Goal: Task Accomplishment & Management: Use online tool/utility

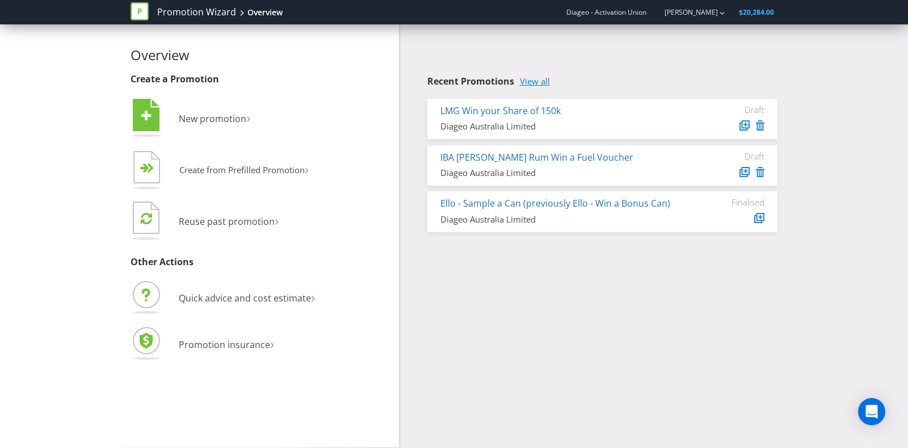
click at [532, 77] on link "View all" at bounding box center [535, 82] width 30 height 10
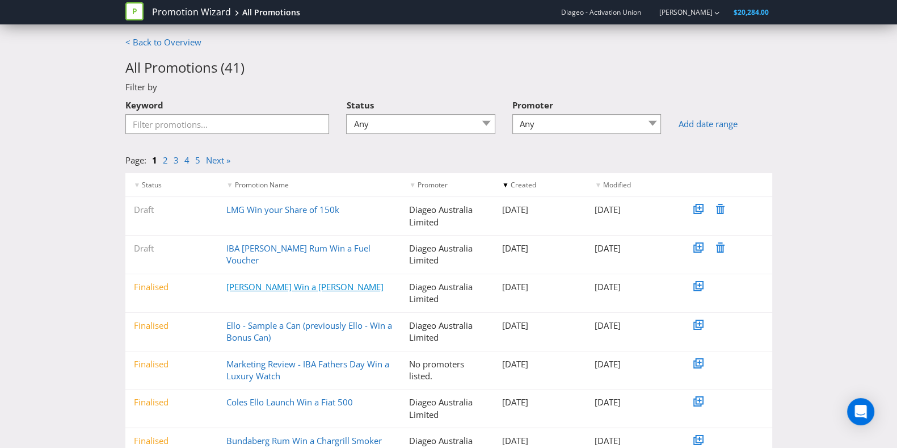
click at [272, 282] on link "[PERSON_NAME] Win a [PERSON_NAME]" at bounding box center [304, 286] width 157 height 11
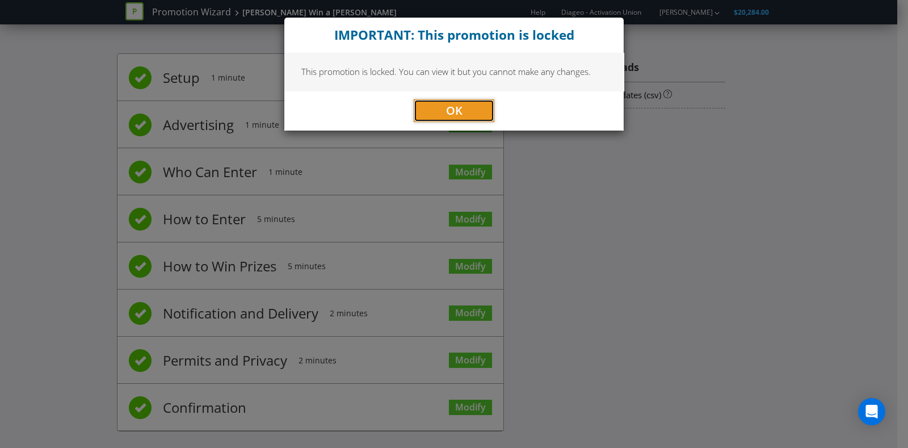
click at [446, 110] on span "OK" at bounding box center [454, 110] width 16 height 15
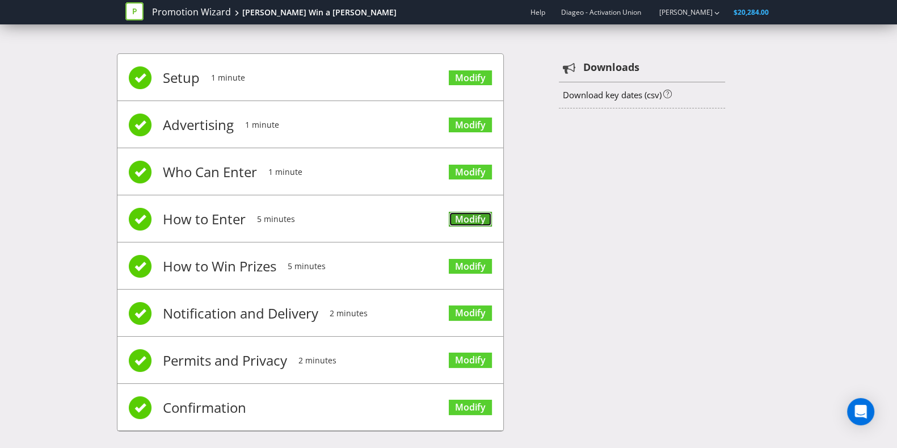
click at [470, 214] on link "Modify" at bounding box center [470, 219] width 43 height 15
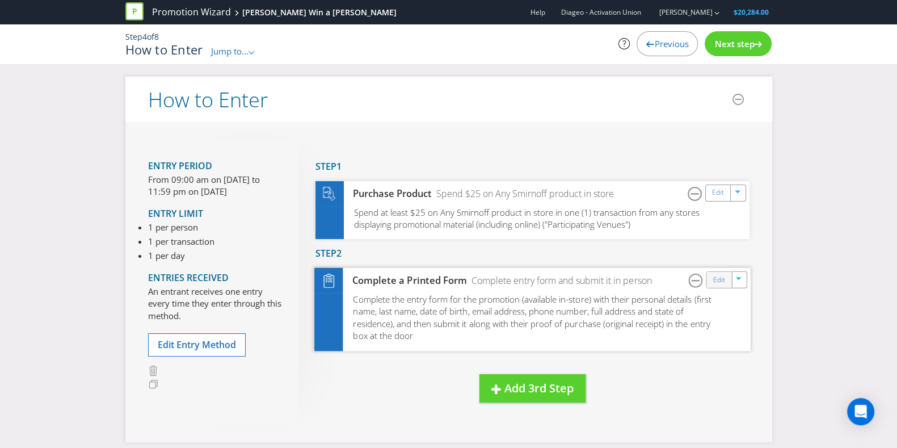
click at [711, 281] on div "Edit" at bounding box center [719, 280] width 26 height 16
click at [723, 277] on link "Edit" at bounding box center [719, 279] width 12 height 13
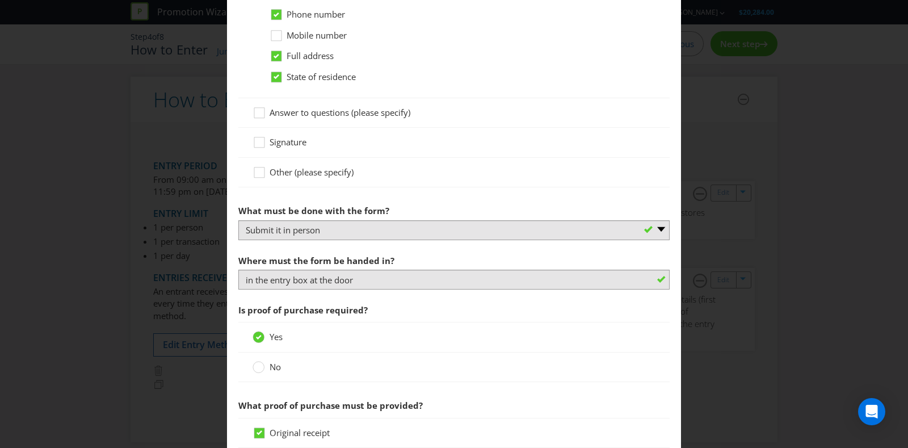
scroll to position [709, 0]
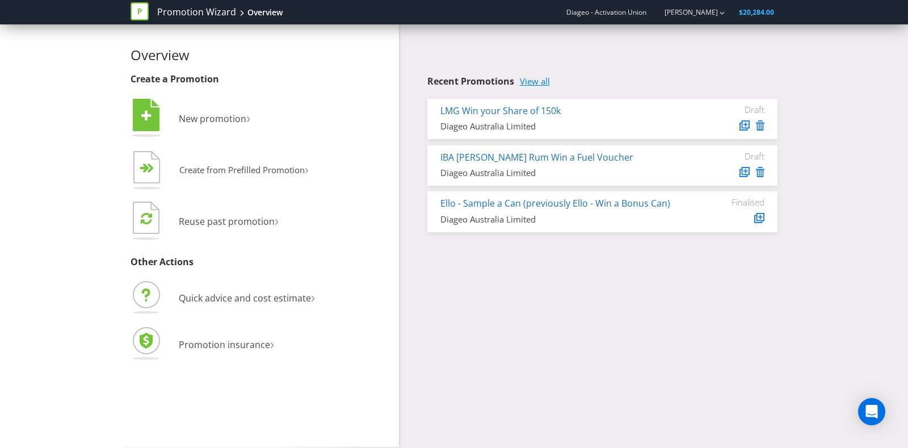
click at [540, 86] on link "View all" at bounding box center [535, 82] width 30 height 10
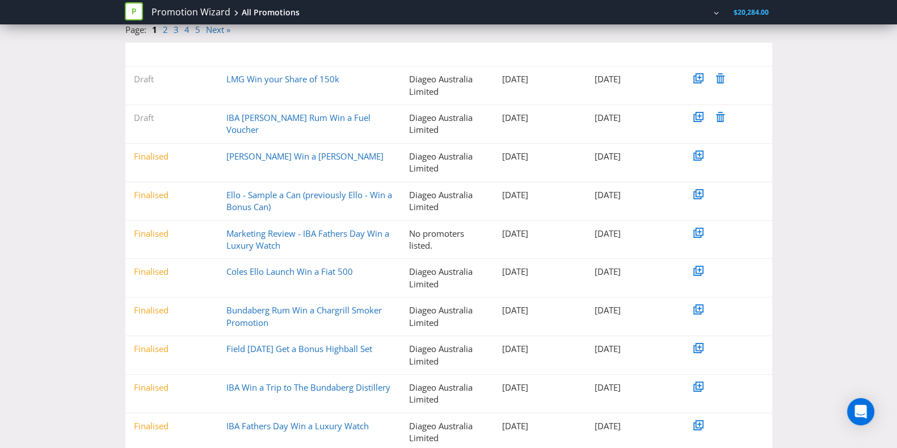
scroll to position [163, 0]
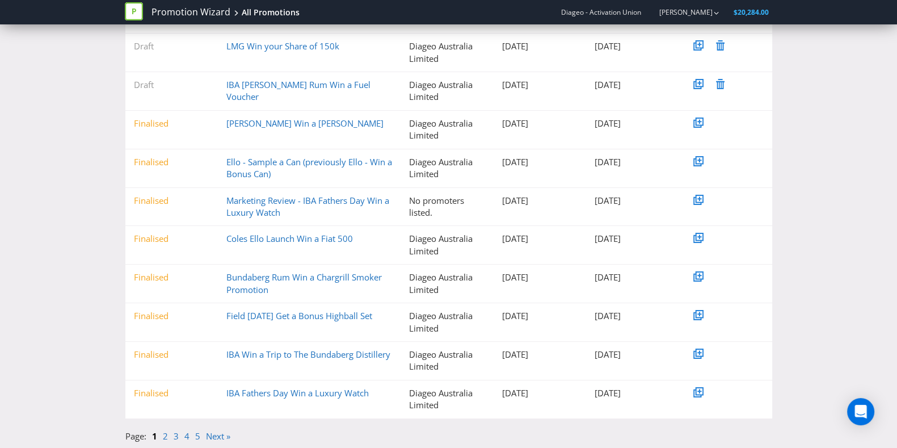
click at [259, 115] on div "Finalised Ritchies Win a Stanley Tumbler Diageo Australia Limited 06-08-2025 07…" at bounding box center [448, 130] width 647 height 38
click at [261, 125] on link "[PERSON_NAME] Win a [PERSON_NAME]" at bounding box center [304, 122] width 157 height 11
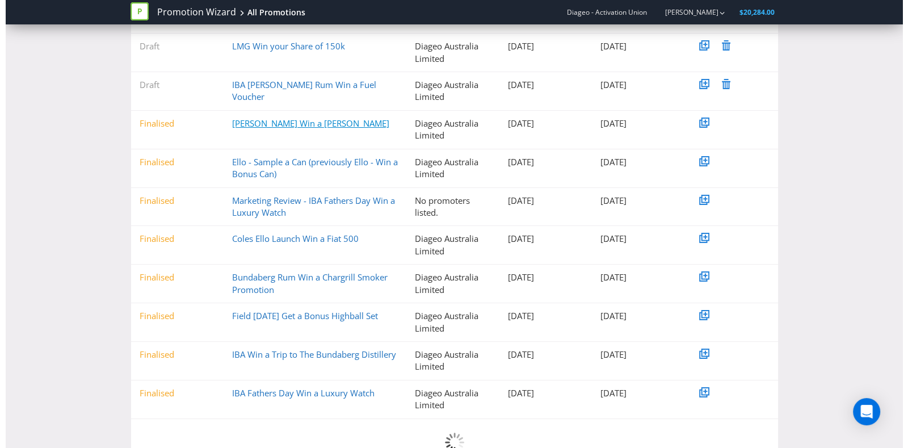
scroll to position [10, 0]
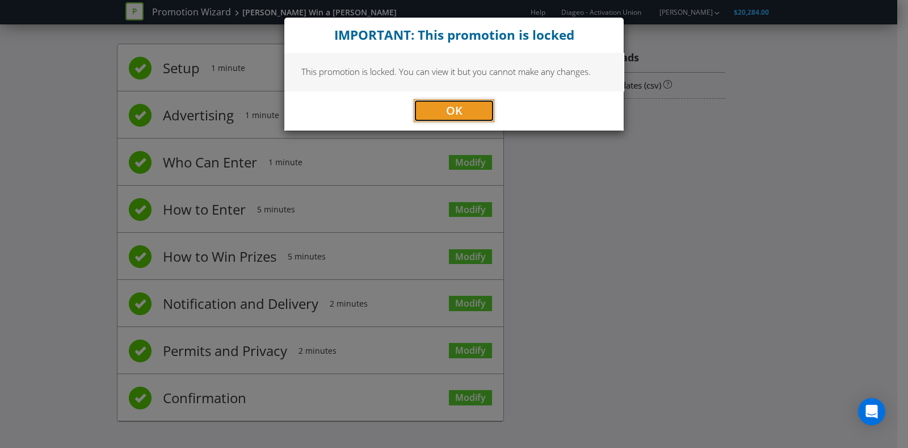
click at [471, 110] on button "OK" at bounding box center [454, 110] width 81 height 23
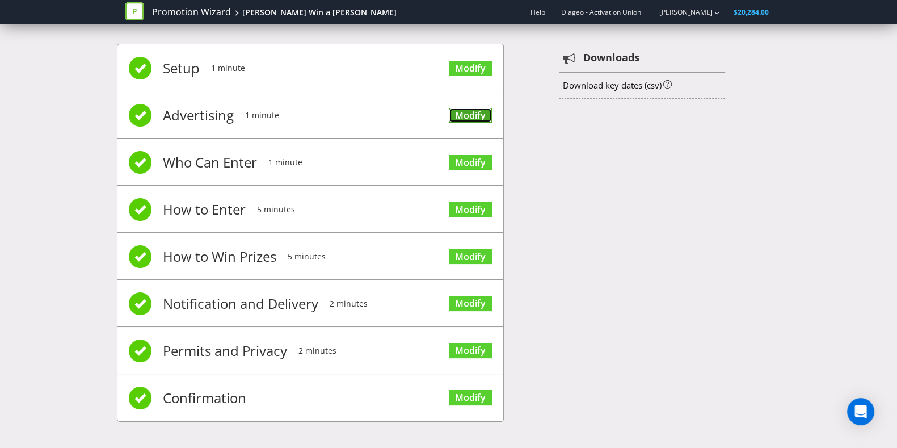
click at [471, 115] on link "Modify" at bounding box center [470, 115] width 43 height 15
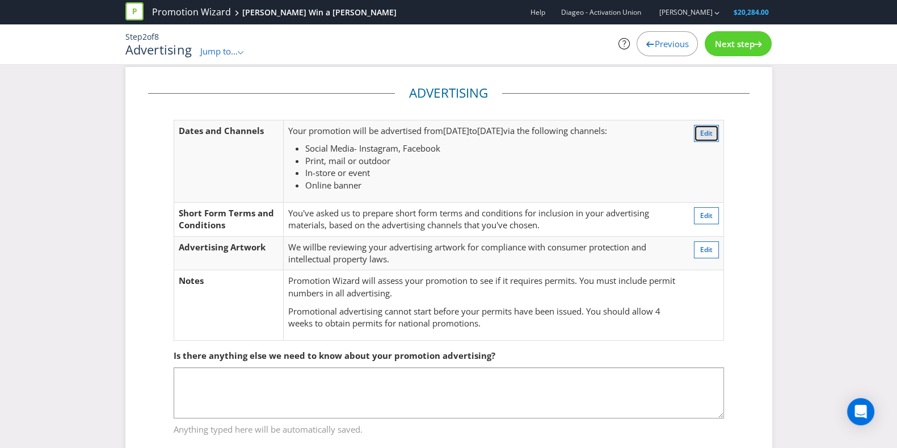
click at [710, 134] on span "Edit" at bounding box center [706, 133] width 12 height 10
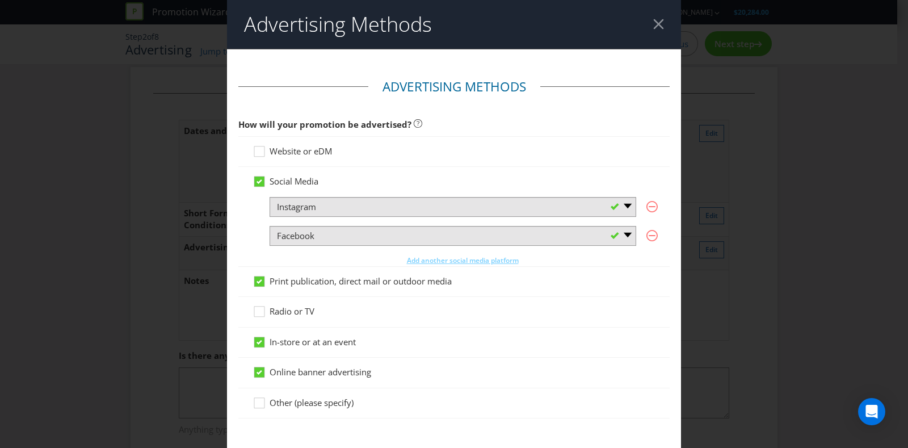
drag, startPoint x: 773, startPoint y: 147, endPoint x: 664, endPoint y: 37, distance: 155.2
click at [770, 142] on div "Advertising Methods Advertising Methods How will your promotion be advertised? …" at bounding box center [454, 224] width 908 height 448
click at [652, 24] on header "Advertising Methods" at bounding box center [454, 24] width 454 height 49
click at [648, 31] on header "Advertising Methods" at bounding box center [454, 24] width 454 height 49
click at [653, 22] on div at bounding box center [658, 24] width 11 height 11
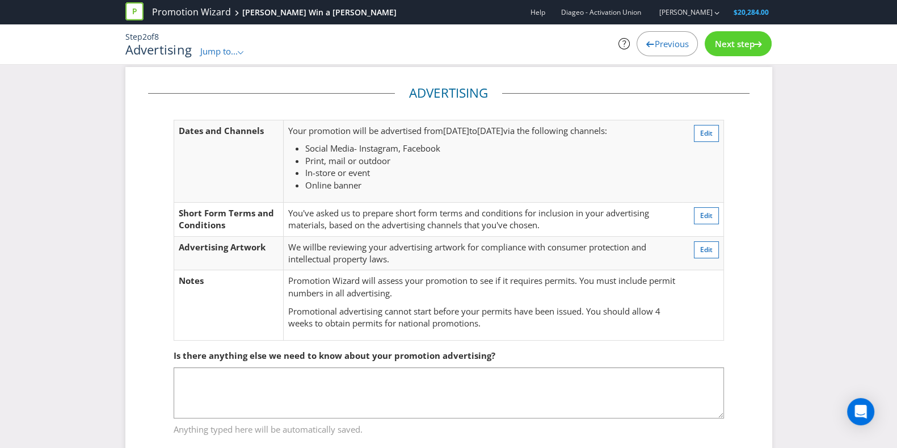
click at [229, 54] on span "Jump to..." at bounding box center [218, 50] width 37 height 11
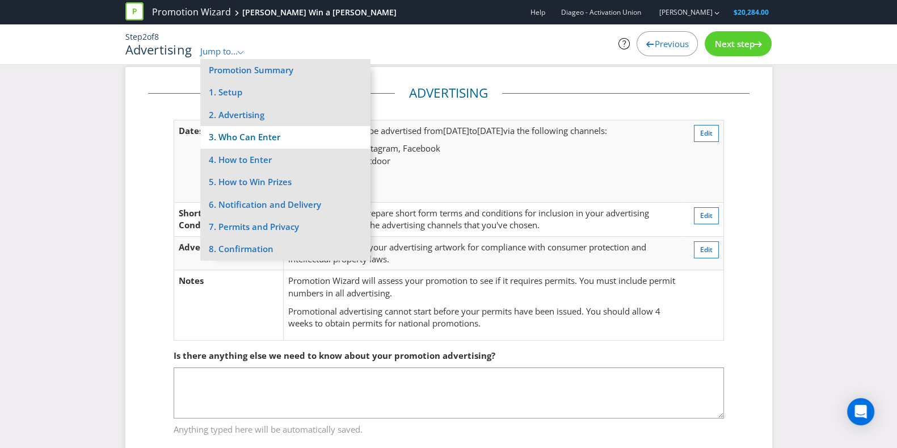
click at [283, 137] on li "3. Who Can Enter" at bounding box center [285, 137] width 170 height 22
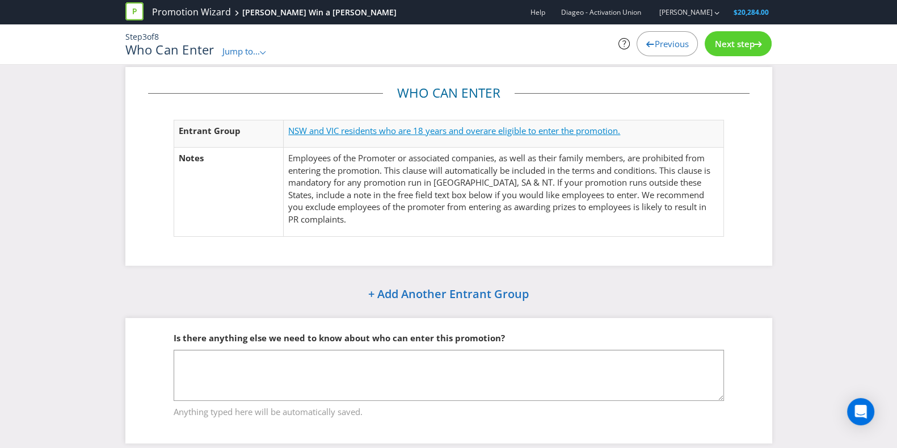
click at [515, 129] on span "are eligible to enter the promotion." at bounding box center [551, 130] width 137 height 11
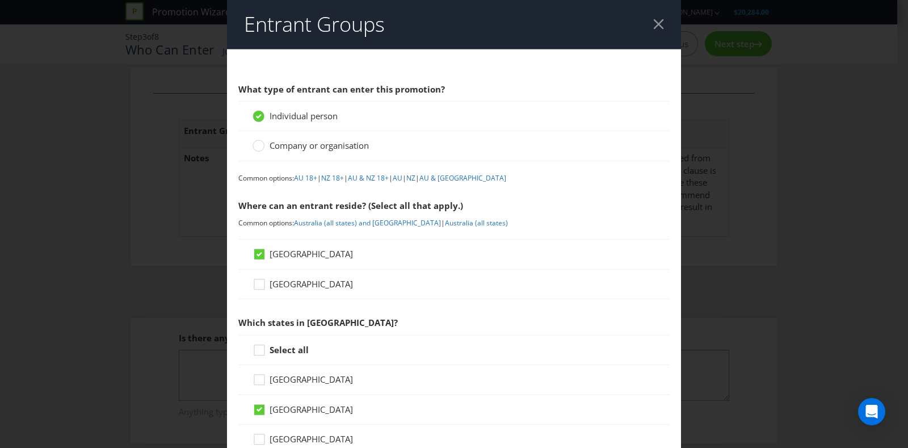
click at [656, 24] on header "Entrant Groups" at bounding box center [454, 24] width 454 height 49
click at [653, 26] on div at bounding box center [658, 24] width 11 height 11
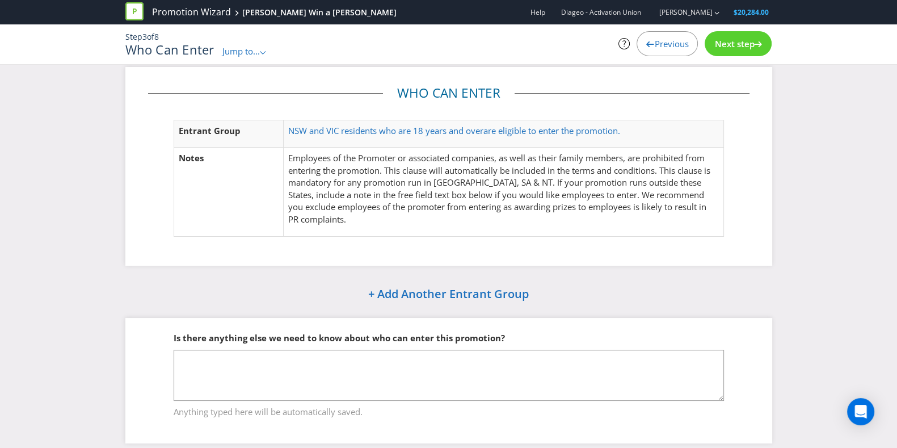
click at [232, 51] on span "Jump to..." at bounding box center [240, 50] width 37 height 11
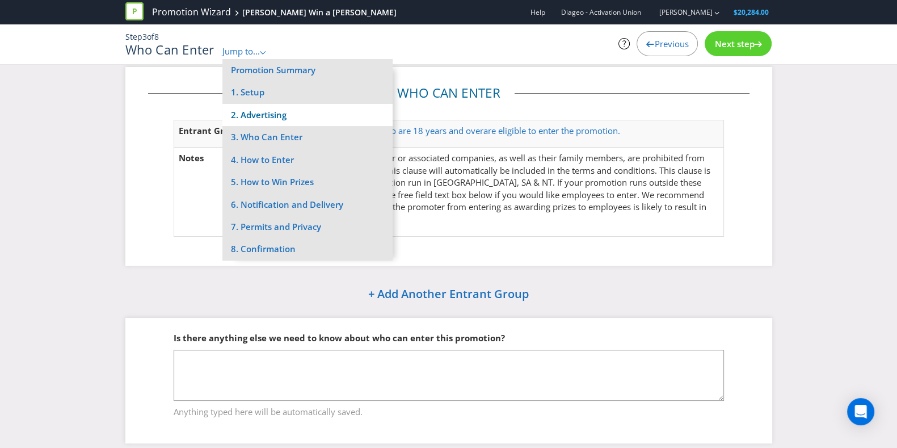
click at [275, 104] on li "2. Advertising" at bounding box center [307, 115] width 170 height 22
